Goal: Check status: Check status

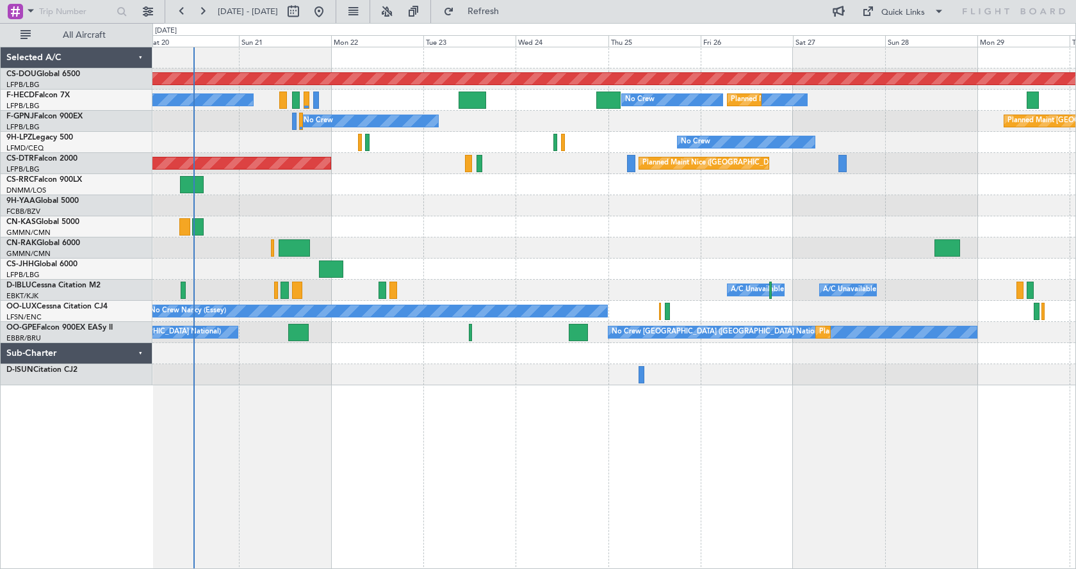
click at [382, 433] on div "Planned Maint London ([GEOGRAPHIC_DATA]) Planned Maint [GEOGRAPHIC_DATA] ([GEOG…" at bounding box center [614, 308] width 924 height 523
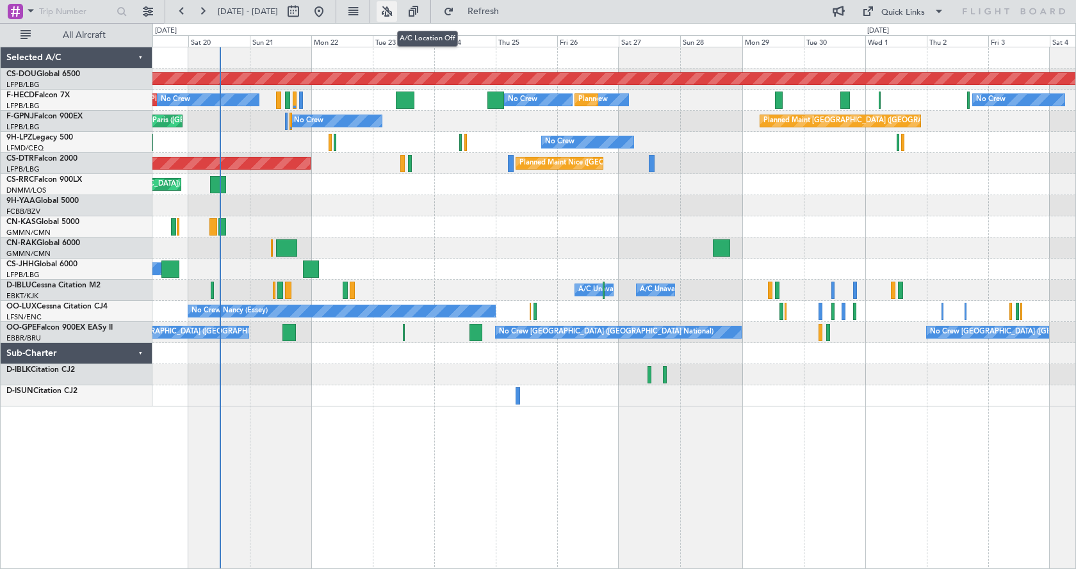
click at [397, 8] on button at bounding box center [387, 11] width 20 height 20
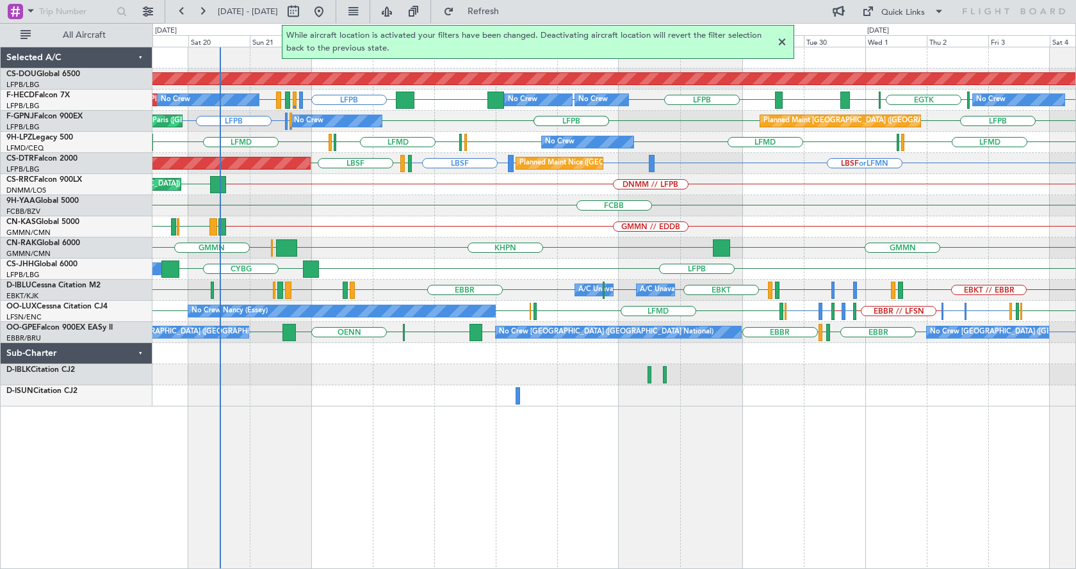
click at [781, 40] on div at bounding box center [781, 42] width 15 height 15
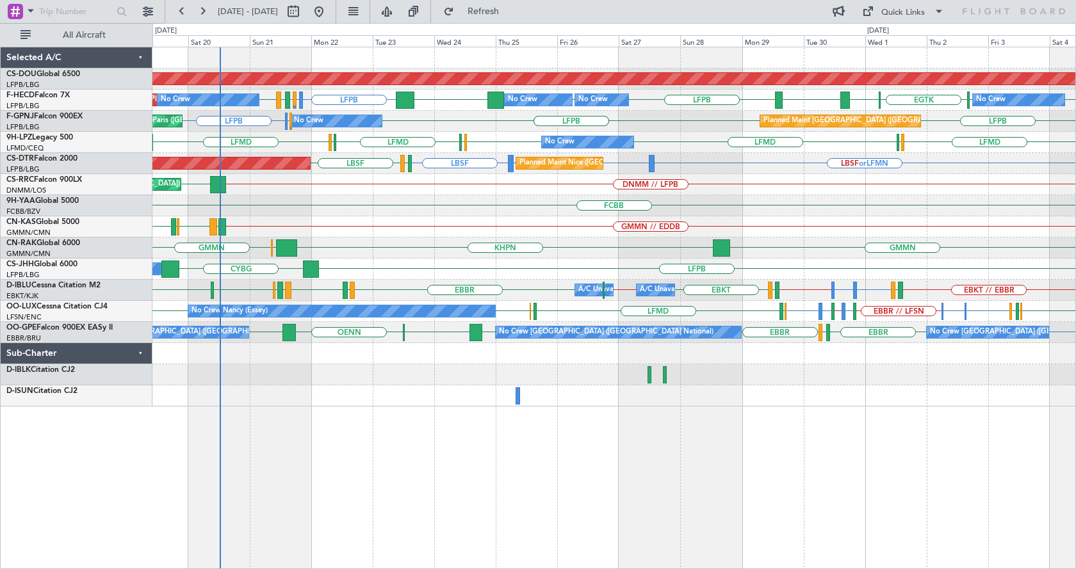
click at [516, 395] on div at bounding box center [518, 396] width 4 height 17
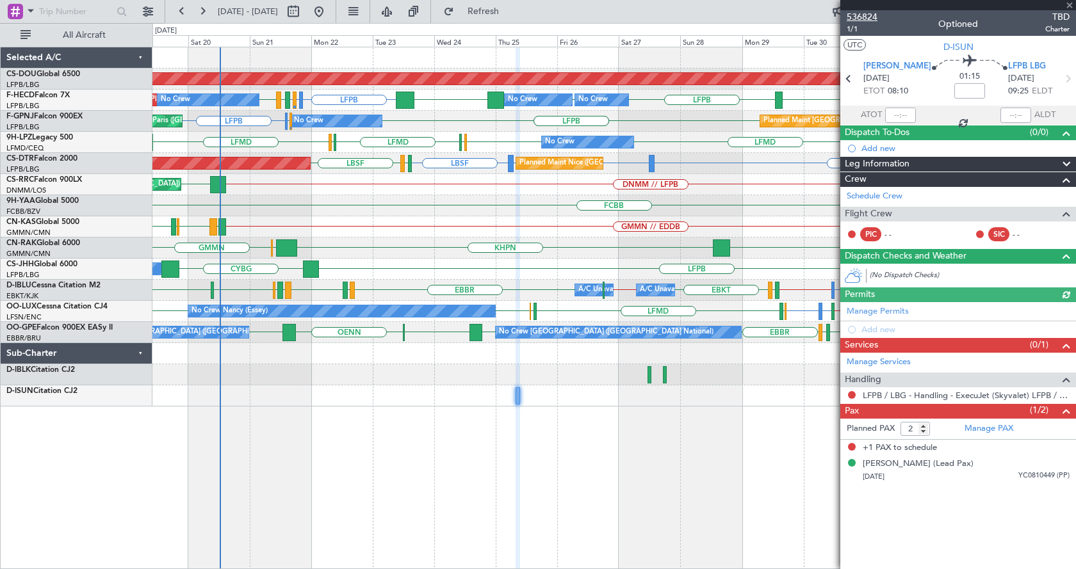
click at [867, 15] on span "536824" at bounding box center [862, 16] width 31 height 13
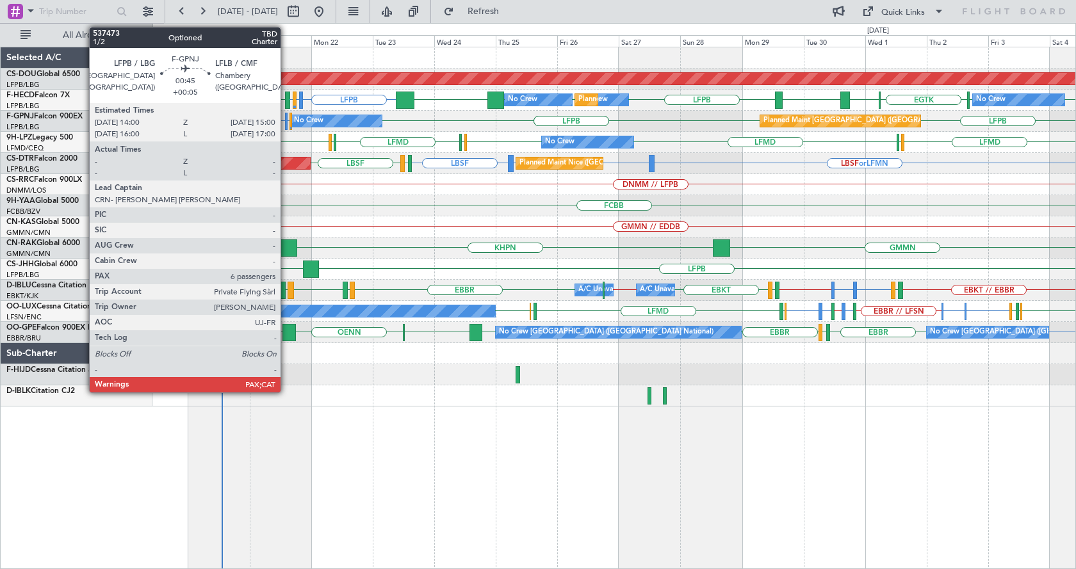
click at [286, 118] on div at bounding box center [286, 121] width 3 height 17
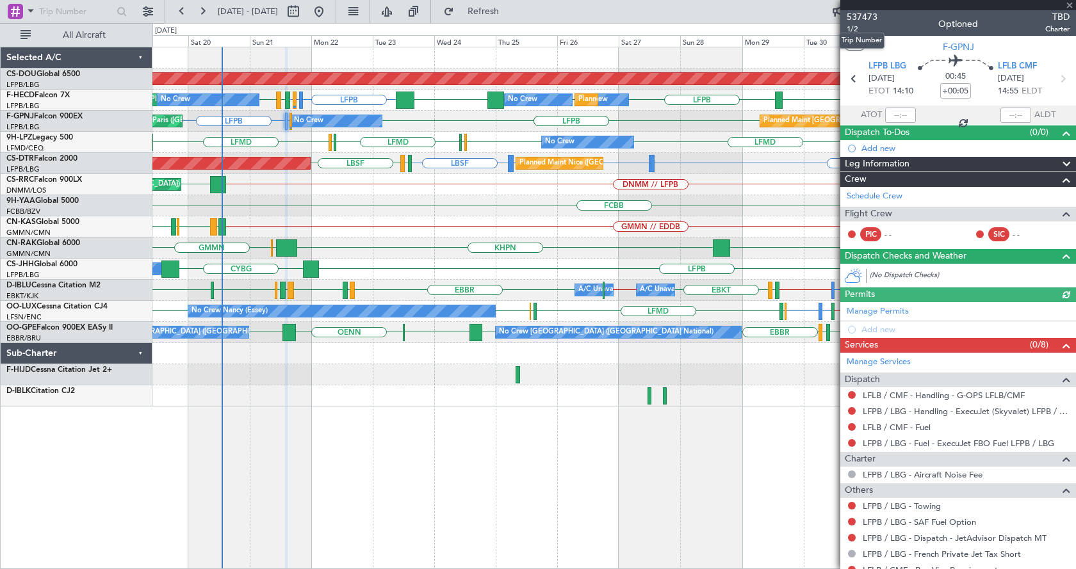
click at [864, 13] on span "537473" at bounding box center [862, 16] width 31 height 13
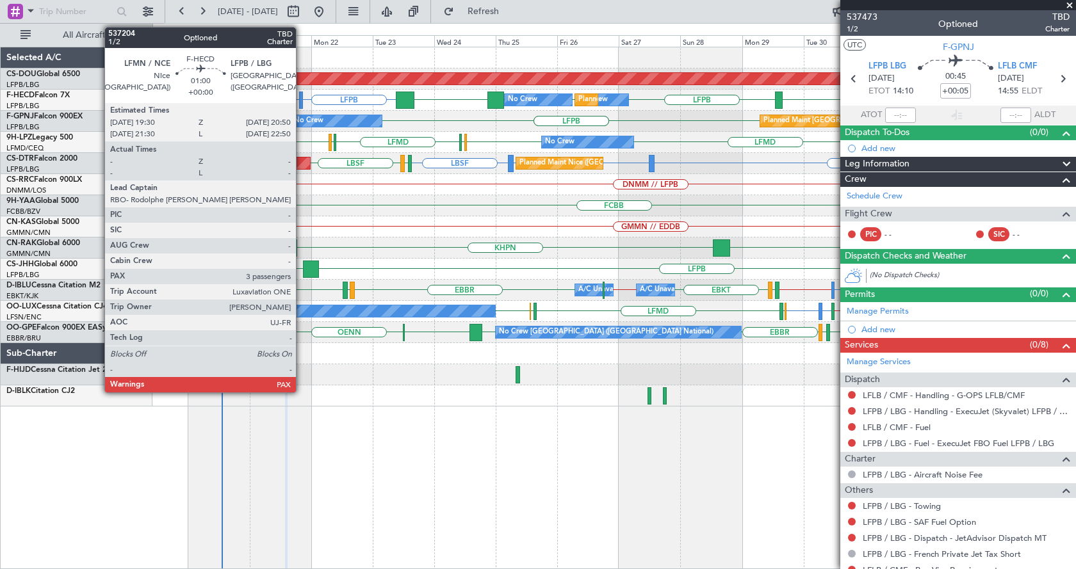
click at [302, 97] on div at bounding box center [301, 100] width 4 height 17
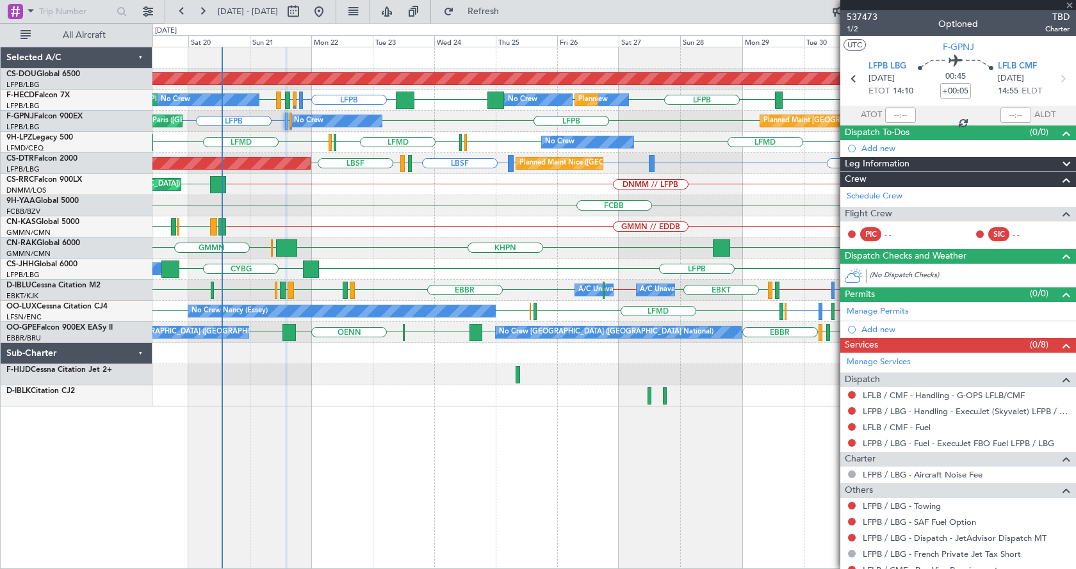
type input "3"
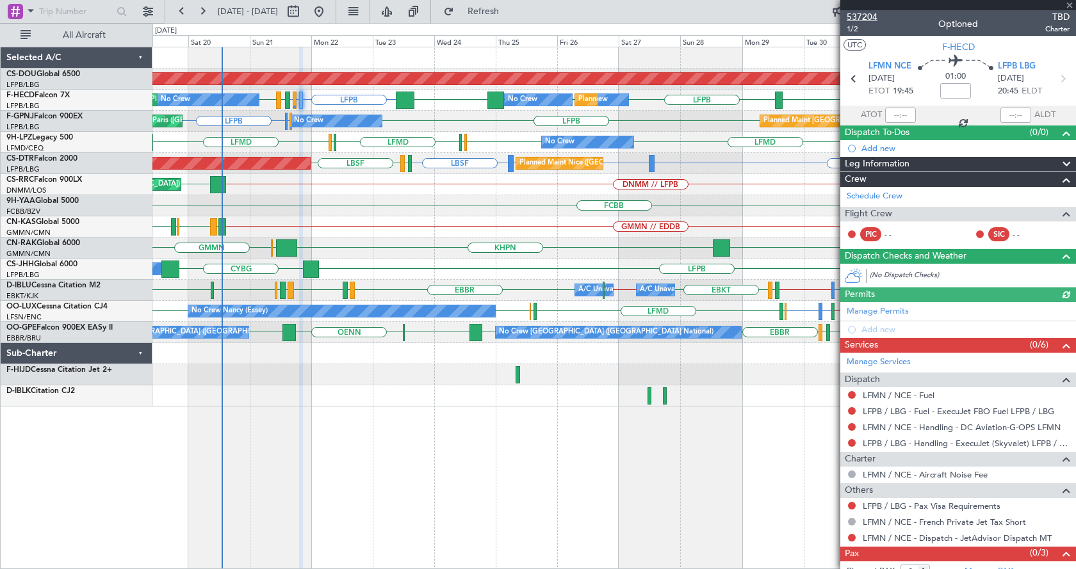
click at [870, 13] on span "537204" at bounding box center [862, 16] width 31 height 13
